Goal: Information Seeking & Learning: Learn about a topic

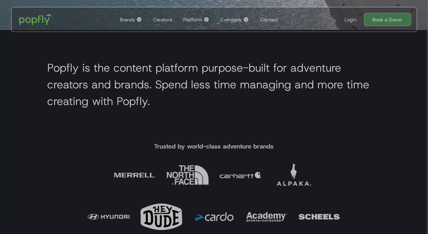
scroll to position [226, 0]
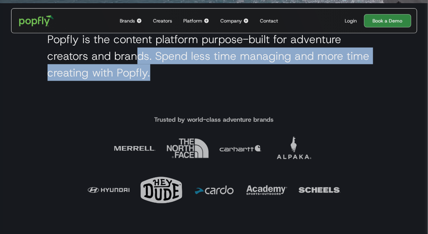
drag, startPoint x: 136, startPoint y: 56, endPoint x: 174, endPoint y: 74, distance: 42.4
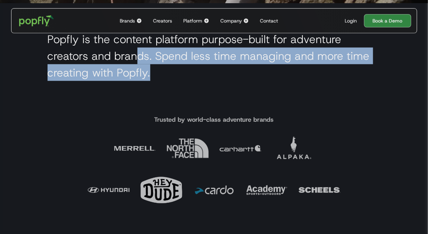
click at [174, 74] on h2 "Popfly is the content platform purpose-built for adventure creators and brands.…" at bounding box center [215, 56] width 334 height 50
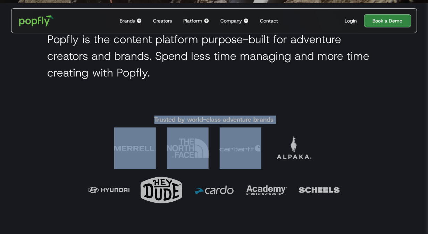
drag, startPoint x: 155, startPoint y: 120, endPoint x: 283, endPoint y: 119, distance: 127.9
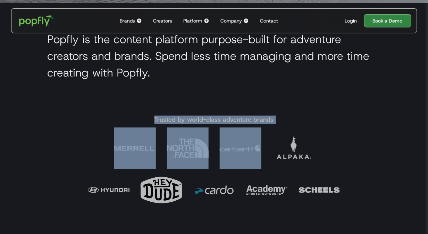
click at [283, 119] on div "Trusted by world-class adventure brands" at bounding box center [214, 161] width 428 height 99
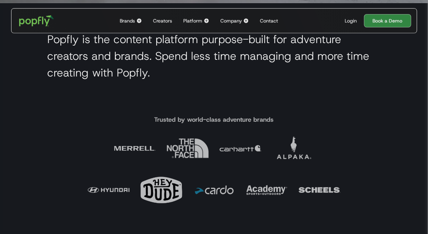
click at [281, 121] on div "Trusted by world-class adventure brands" at bounding box center [214, 161] width 428 height 99
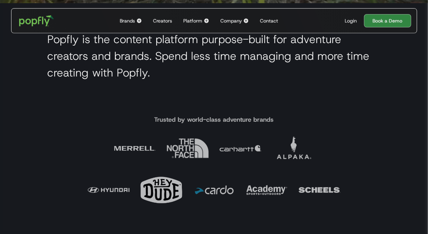
click at [259, 119] on h4 "Trusted by world-class adventure brands" at bounding box center [215, 120] width 120 height 8
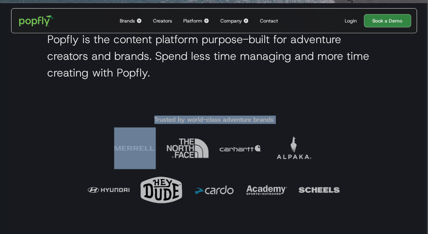
click at [259, 119] on h4 "Trusted by world-class adventure brands" at bounding box center [215, 120] width 120 height 8
copy h4 "Trusted by world-class adventure brands"
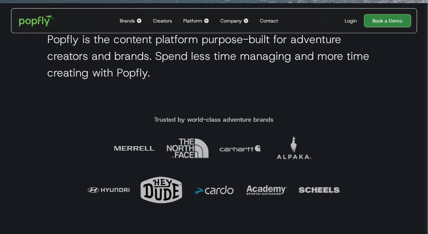
click at [194, 104] on section "Popfly is the content platform purpose-built for adventure creators and brands.…" at bounding box center [214, 57] width 428 height 109
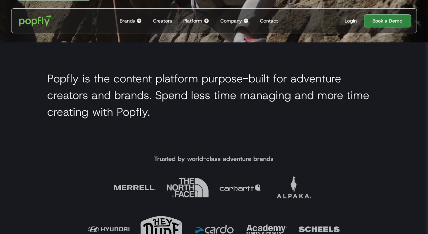
scroll to position [186, 0]
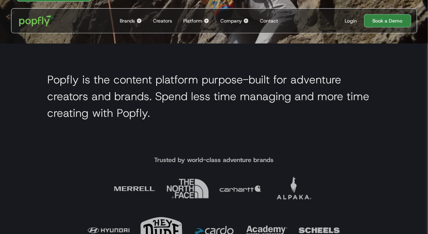
click at [133, 18] on div "Brands" at bounding box center [127, 20] width 15 height 7
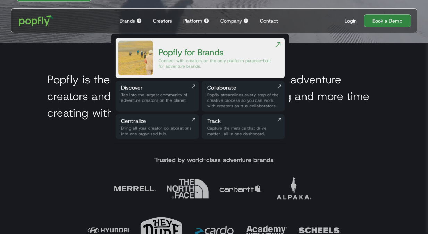
click at [137, 46] on img at bounding box center [135, 58] width 35 height 35
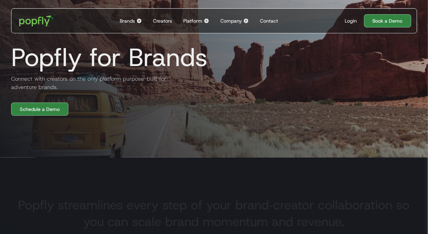
scroll to position [126, 0]
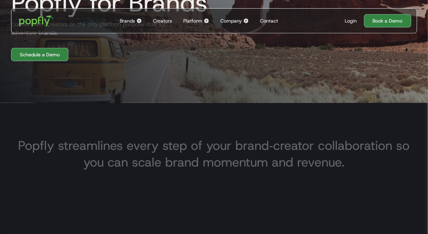
click at [78, 146] on h3 "Popfly streamlines every step of your brand‑creator collaboration so you can sc…" at bounding box center [214, 153] width 406 height 33
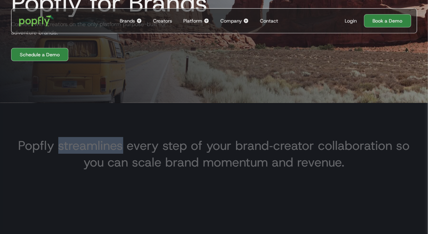
click at [78, 146] on h3 "Popfly streamlines every step of your brand‑creator collaboration so you can sc…" at bounding box center [214, 153] width 406 height 33
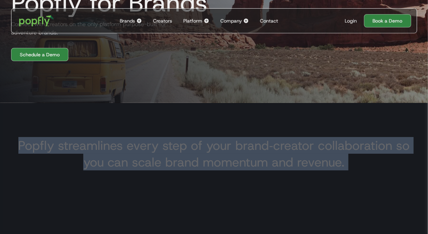
click at [78, 146] on h3 "Popfly streamlines every step of your brand‑creator collaboration so you can sc…" at bounding box center [214, 153] width 406 height 33
copy h3 "Popfly streamlines every step of your brand‑creator collaboration so you can sc…"
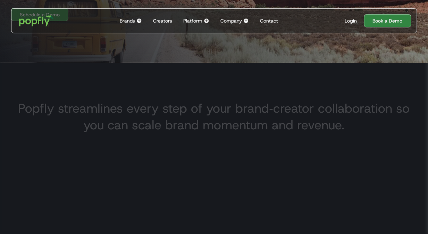
scroll to position [173, 0]
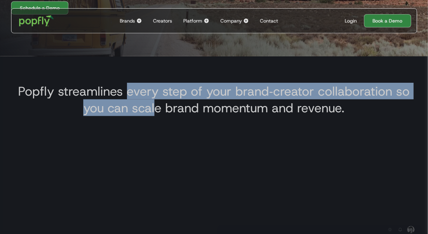
drag, startPoint x: 126, startPoint y: 95, endPoint x: 160, endPoint y: 117, distance: 40.6
click at [160, 117] on div "Popfly streamlines every step of your brand‑creator collaboration so you can sc…" at bounding box center [214, 97] width 417 height 49
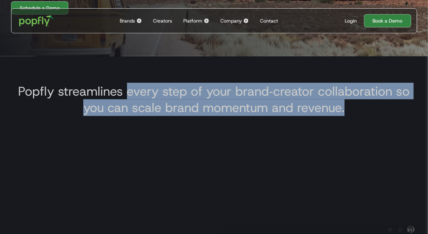
click at [160, 117] on div "Popfly streamlines every step of your brand‑creator collaboration so you can sc…" at bounding box center [214, 97] width 417 height 49
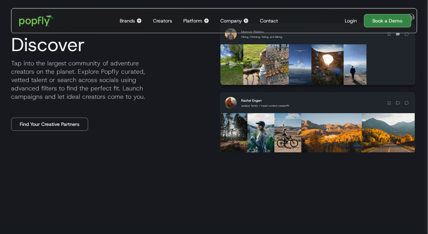
scroll to position [326, 0]
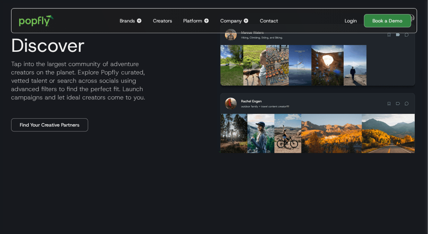
click at [115, 88] on p "Tap into the largest community of adventure creators on the planet. Explore Pop…" at bounding box center [109, 81] width 206 height 42
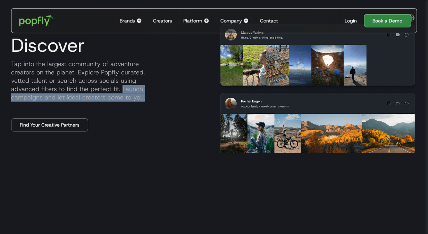
drag, startPoint x: 122, startPoint y: 90, endPoint x: 151, endPoint y: 96, distance: 29.4
click at [151, 96] on p "Tap into the largest community of adventure creators on the planet. Explore Pop…" at bounding box center [109, 81] width 206 height 42
copy p "Launch campaigns and let ideal creators come to you."
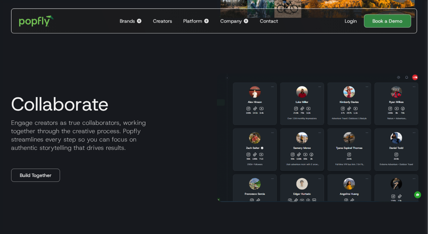
scroll to position [488, 0]
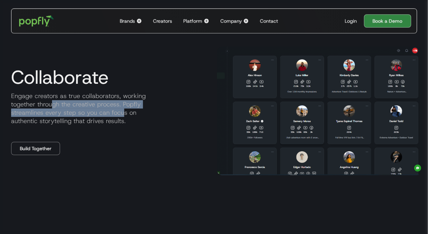
drag, startPoint x: 53, startPoint y: 101, endPoint x: 130, endPoint y: 118, distance: 78.7
click at [130, 118] on p "Engage creators as true collaborators, working together through the creative pr…" at bounding box center [109, 108] width 206 height 33
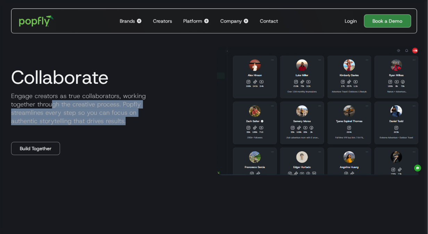
click at [130, 118] on p "Engage creators as true collaborators, working together through the creative pr…" at bounding box center [109, 108] width 206 height 33
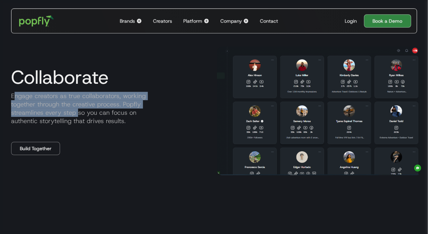
drag, startPoint x: 16, startPoint y: 99, endPoint x: 82, endPoint y: 114, distance: 68.0
click at [81, 113] on p "Engage creators as true collaborators, working together through the creative pr…" at bounding box center [109, 108] width 206 height 33
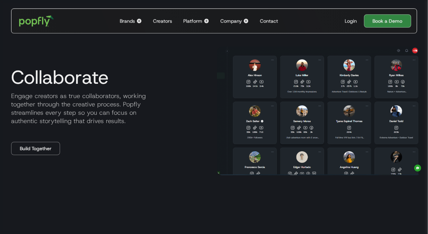
click at [82, 114] on p "Engage creators as true collaborators, working together through the creative pr…" at bounding box center [109, 108] width 206 height 33
drag, startPoint x: 28, startPoint y: 109, endPoint x: 111, endPoint y: 109, distance: 82.7
click at [111, 109] on p "Engage creators as true collaborators, working together through the creative pr…" at bounding box center [109, 108] width 206 height 33
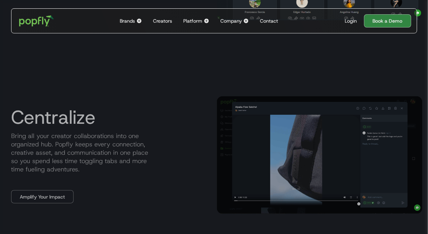
scroll to position [649, 0]
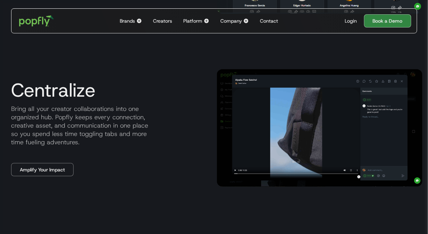
click at [111, 109] on p "Bring all your creator collaborations into one organized hub. Popfly keeps ever…" at bounding box center [109, 126] width 206 height 42
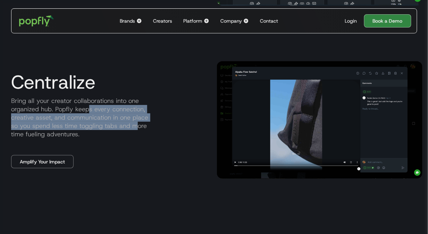
drag, startPoint x: 88, startPoint y: 110, endPoint x: 138, endPoint y: 126, distance: 52.3
click at [138, 126] on p "Bring all your creator collaborations into one organized hub. Popfly keeps ever…" at bounding box center [109, 118] width 206 height 42
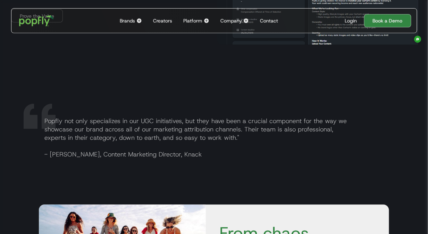
scroll to position [972, 0]
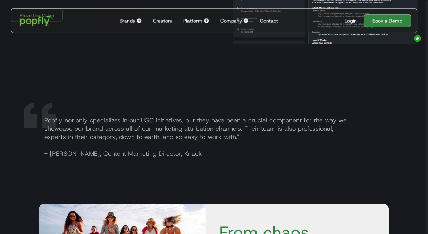
click at [33, 21] on img "home" at bounding box center [36, 21] width 43 height 20
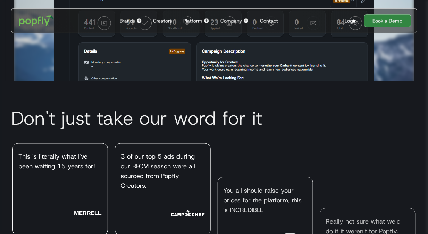
scroll to position [1624, 0]
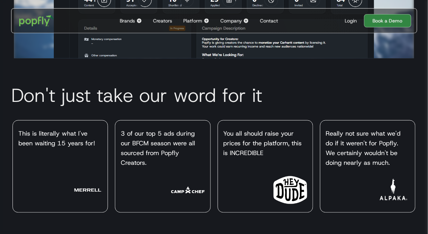
click at [187, 24] on div "Platform" at bounding box center [192, 20] width 19 height 7
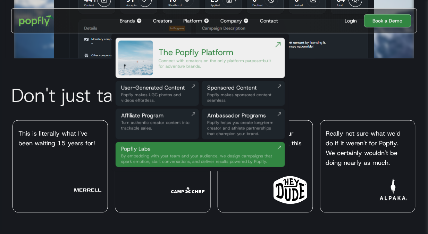
click at [167, 61] on div "Connect with creators on the only platform purpose-built for adventure brands." at bounding box center [216, 63] width 115 height 11
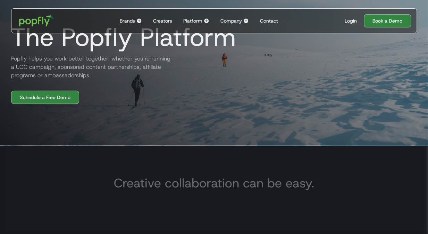
scroll to position [83, 0]
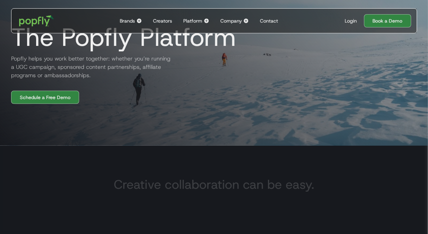
click at [74, 65] on h2 "Popfly helps you work better together: whether you’re running a UGC campaign, s…" at bounding box center [89, 67] width 167 height 25
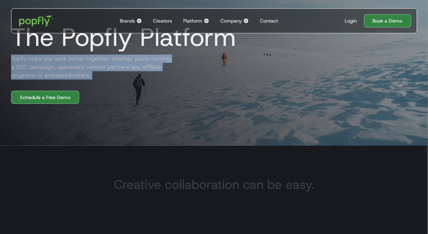
click at [74, 65] on h2 "Popfly helps you work better together: whether you’re running a UGC campaign, s…" at bounding box center [89, 67] width 167 height 25
click at [107, 65] on h2 "Popfly helps you work better together: whether you’re running a UGC campaign, s…" at bounding box center [89, 67] width 167 height 25
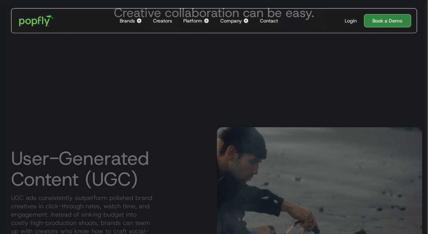
scroll to position [296, 0]
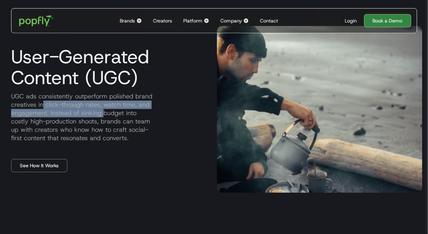
drag, startPoint x: 43, startPoint y: 101, endPoint x: 104, endPoint y: 115, distance: 62.7
click at [104, 115] on p "UGC ads consistently outperform polished brand creatives in click-through rates…" at bounding box center [109, 117] width 206 height 50
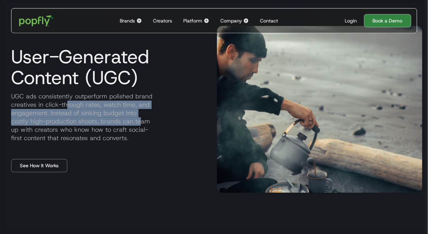
drag, startPoint x: 66, startPoint y: 109, endPoint x: 120, endPoint y: 121, distance: 56.0
click at [120, 121] on p "UGC ads consistently outperform polished brand creatives in click-through rates…" at bounding box center [109, 117] width 206 height 50
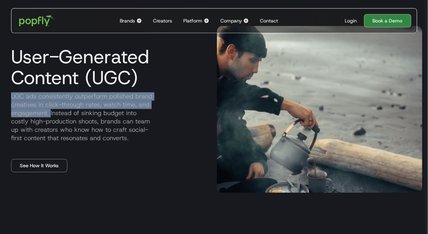
drag, startPoint x: 13, startPoint y: 97, endPoint x: 50, endPoint y: 114, distance: 41.7
click at [50, 114] on p "UGC ads consistently outperform polished brand creatives in click-through rates…" at bounding box center [109, 117] width 206 height 50
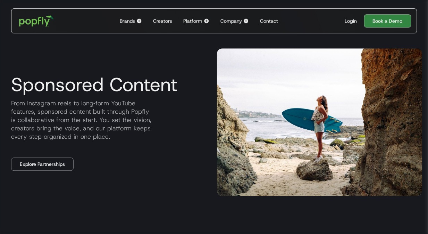
scroll to position [504, 0]
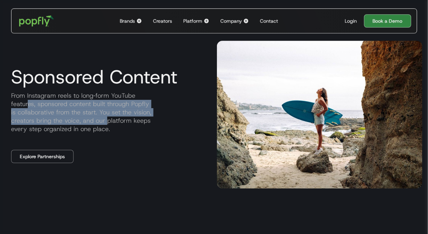
drag, startPoint x: 27, startPoint y: 105, endPoint x: 108, endPoint y: 119, distance: 81.5
click at [108, 119] on p "From Instagram reels to long‑form YouTube features, sponsored content built thr…" at bounding box center [109, 112] width 206 height 42
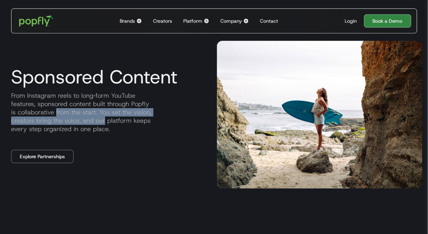
drag, startPoint x: 59, startPoint y: 108, endPoint x: 105, endPoint y: 125, distance: 48.5
click at [105, 123] on p "From Instagram reels to long‑form YouTube features, sponsored content built thr…" at bounding box center [109, 112] width 206 height 42
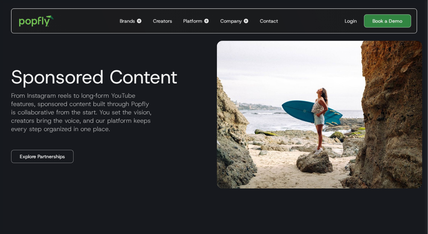
click at [105, 125] on p "From Instagram reels to long‑form YouTube features, sponsored content built thr…" at bounding box center [109, 112] width 206 height 42
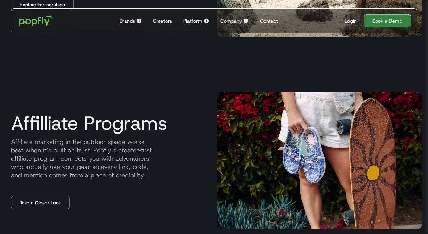
scroll to position [670, 0]
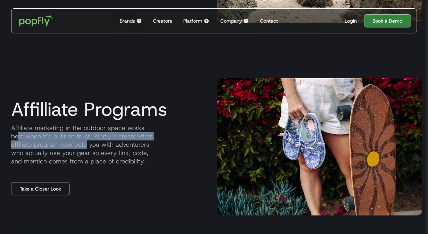
drag, startPoint x: 18, startPoint y: 134, endPoint x: 85, endPoint y: 143, distance: 68.0
click at [85, 143] on p "Affiliate marketing in the outdoor space works best when it’s built on trust. P…" at bounding box center [109, 145] width 206 height 42
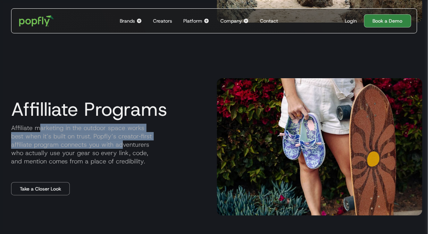
drag, startPoint x: 38, startPoint y: 129, endPoint x: 121, endPoint y: 144, distance: 84.6
click at [121, 144] on p "Affiliate marketing in the outdoor space works best when it’s built on trust. P…" at bounding box center [109, 145] width 206 height 42
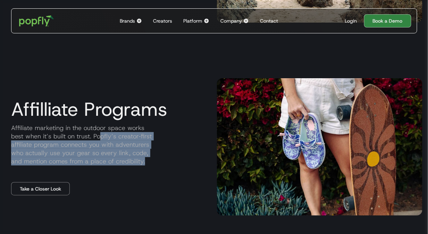
drag, startPoint x: 99, startPoint y: 138, endPoint x: 149, endPoint y: 159, distance: 54.2
click at [149, 159] on p "Affiliate marketing in the outdoor space works best when it’s built on trust. P…" at bounding box center [109, 145] width 206 height 42
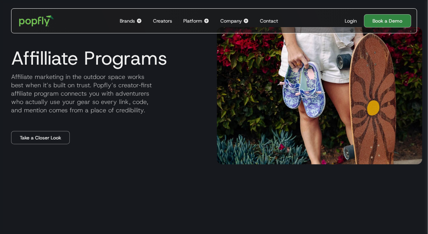
scroll to position [720, 0]
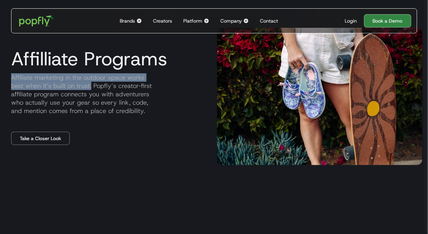
drag, startPoint x: 13, startPoint y: 77, endPoint x: 91, endPoint y: 85, distance: 78.5
click at [91, 85] on p "Affiliate marketing in the outdoor space works best when it’s built on trust. P…" at bounding box center [109, 94] width 206 height 42
copy p "Affiliate marketing in the outdoor space works best when it’s built on trust."
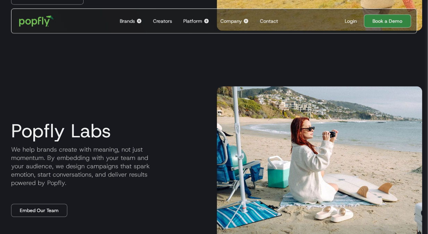
scroll to position [941, 0]
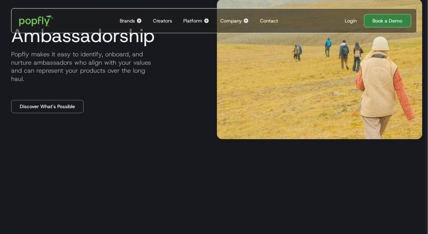
click at [133, 21] on div "Brands" at bounding box center [127, 20] width 15 height 7
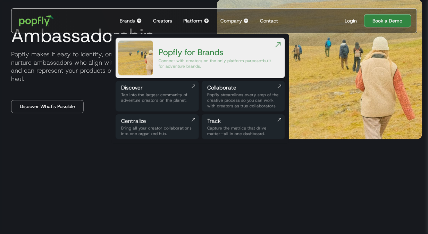
click at [138, 62] on img at bounding box center [135, 58] width 35 height 35
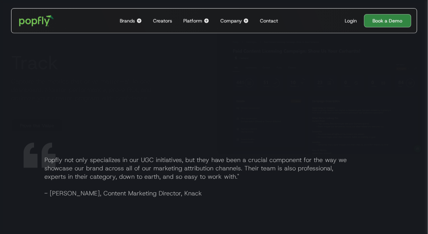
scroll to position [991, 0]
